Goal: Task Accomplishment & Management: Use online tool/utility

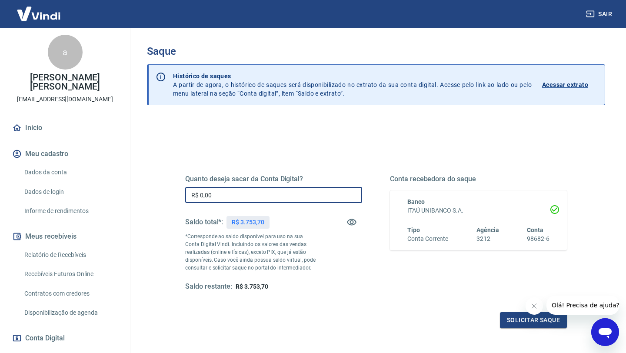
click at [233, 197] on input "R$ 0,00" at bounding box center [273, 195] width 177 height 16
type input "R$ 3.753,70"
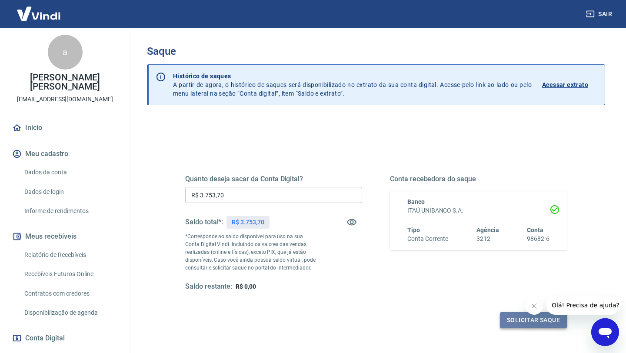
click at [542, 320] on button "Solicitar saque" at bounding box center [533, 320] width 67 height 16
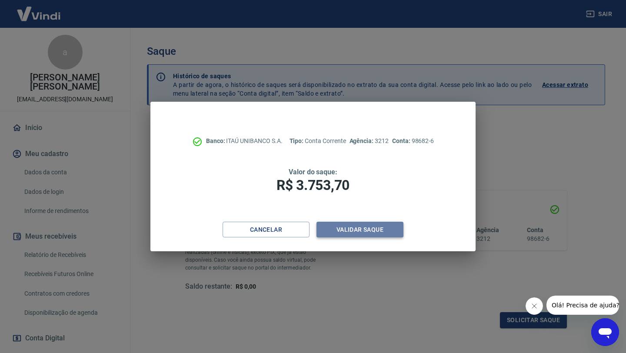
click at [354, 235] on button "Validar saque" at bounding box center [359, 230] width 87 height 16
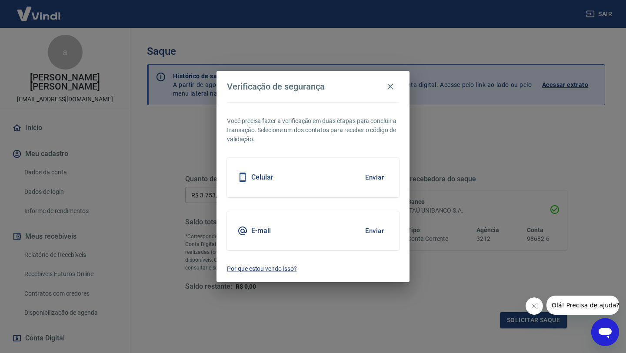
click at [303, 179] on div "Celular Enviar" at bounding box center [313, 177] width 172 height 39
click at [369, 179] on button "Enviar" at bounding box center [374, 177] width 28 height 18
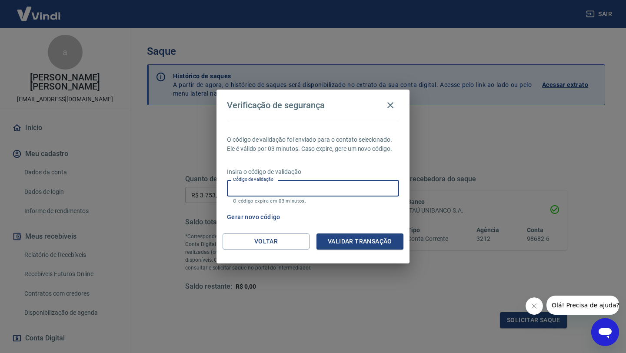
click at [263, 191] on input "Código de validação" at bounding box center [313, 188] width 172 height 16
type input "413345"
click at [350, 243] on button "Validar transação" at bounding box center [359, 241] width 87 height 16
